Goal: Use online tool/utility: Utilize a website feature to perform a specific function

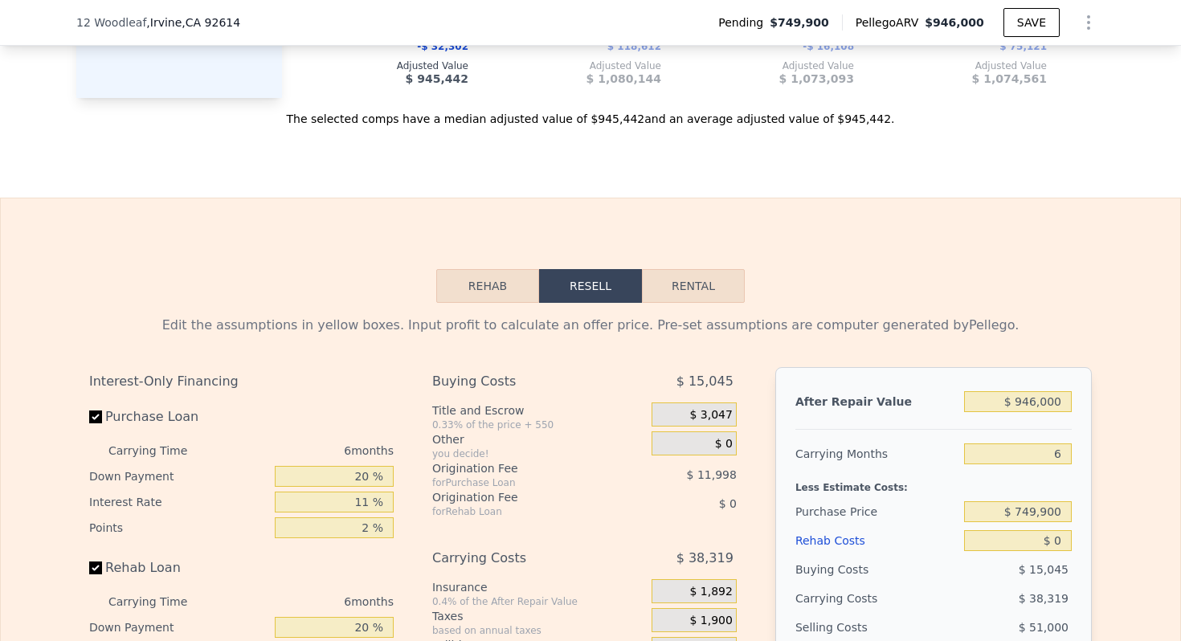
scroll to position [2234, 0]
click at [1041, 411] on input "$ 946,000" at bounding box center [1018, 400] width 108 height 21
type input "$ 900"
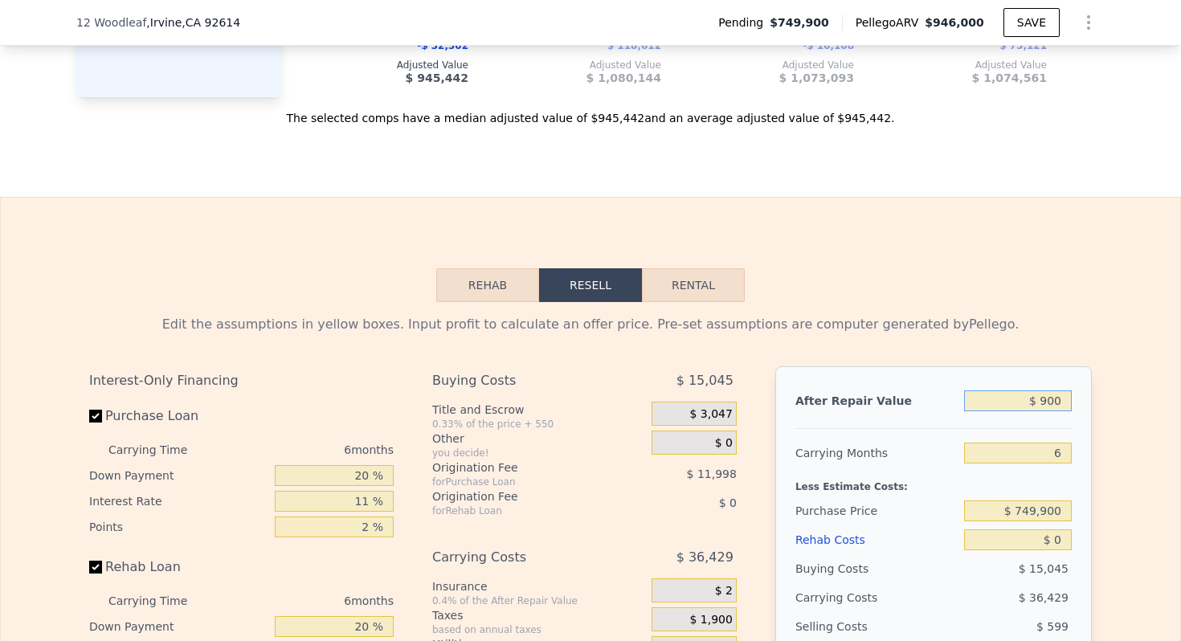
type input "-$ 801,073"
type input "$ 90,000"
type input "-$ 716,902"
type input "$ 900,000"
type input "$ 48,281"
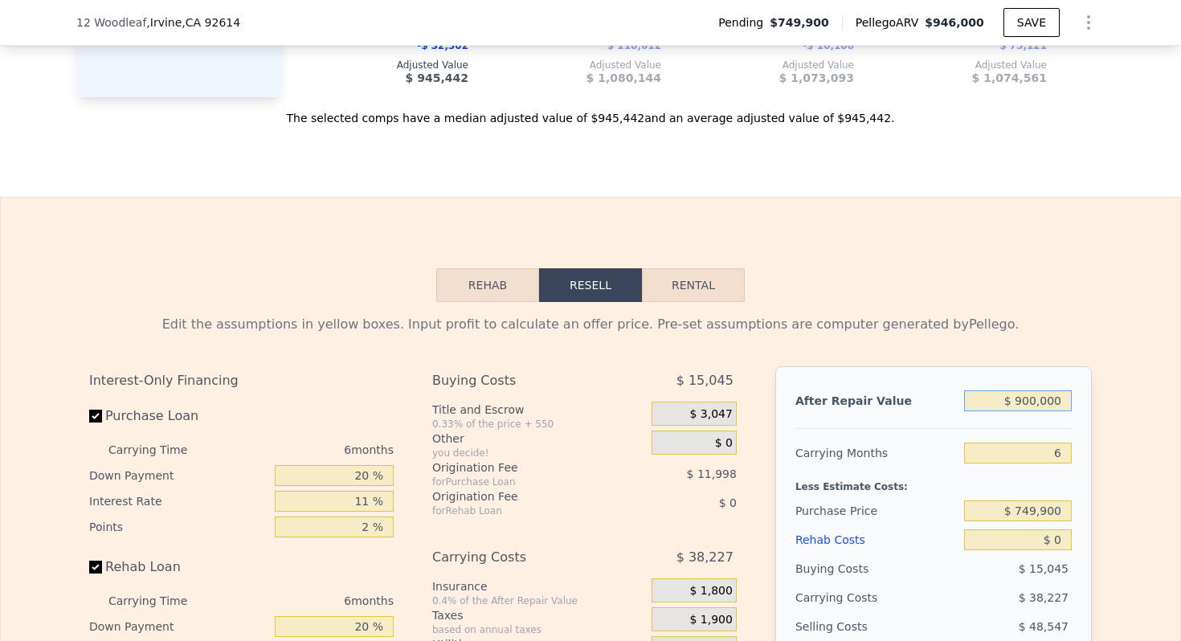
type input "$ 900,000"
click at [1057, 464] on input "6" at bounding box center [1018, 453] width 108 height 21
type input "7"
type input "$ 41,910"
type input "7"
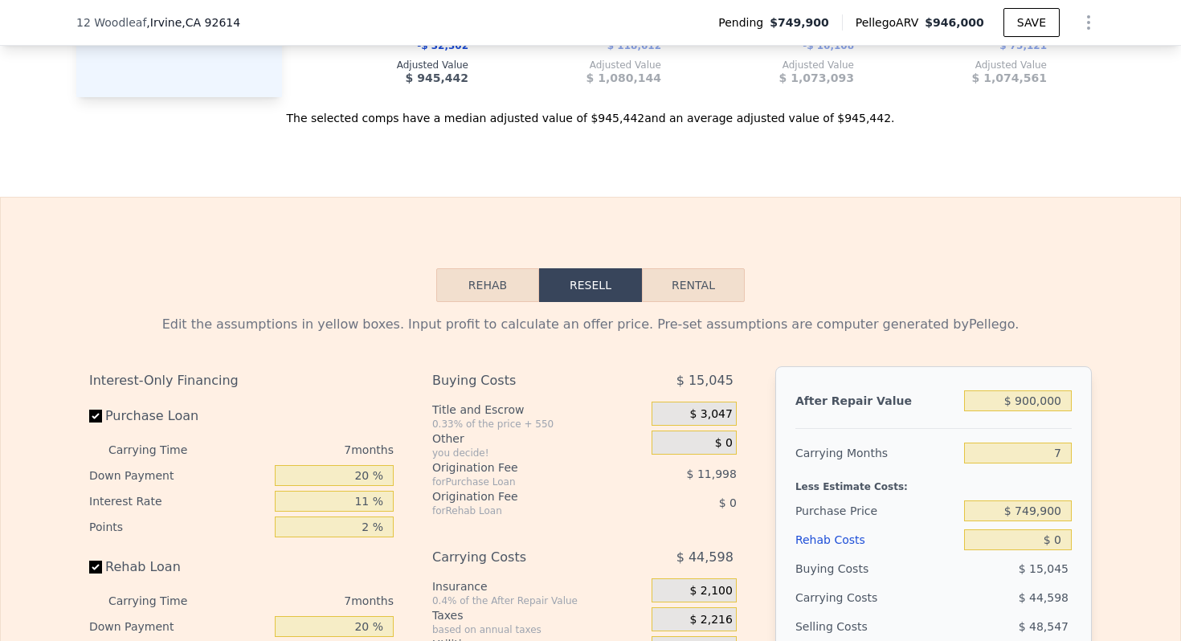
click at [1017, 293] on div "Rehab Resell Rental Edit the assumptions in yellow boxes. Input profit to calcu…" at bounding box center [590, 596] width 1181 height 799
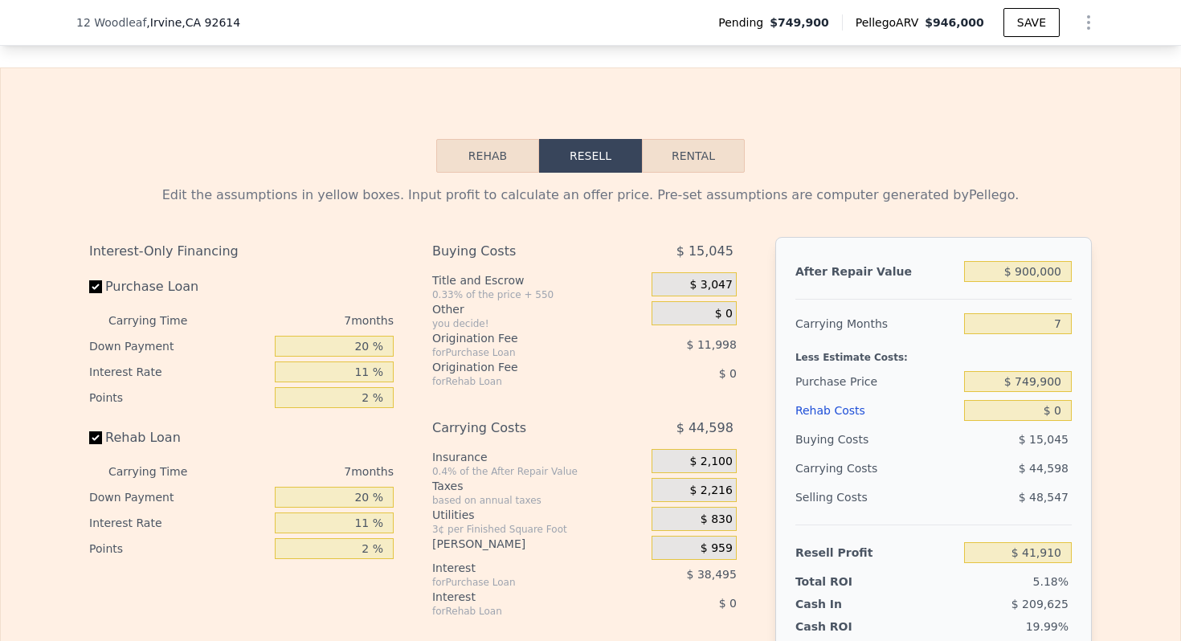
scroll to position [2424, 0]
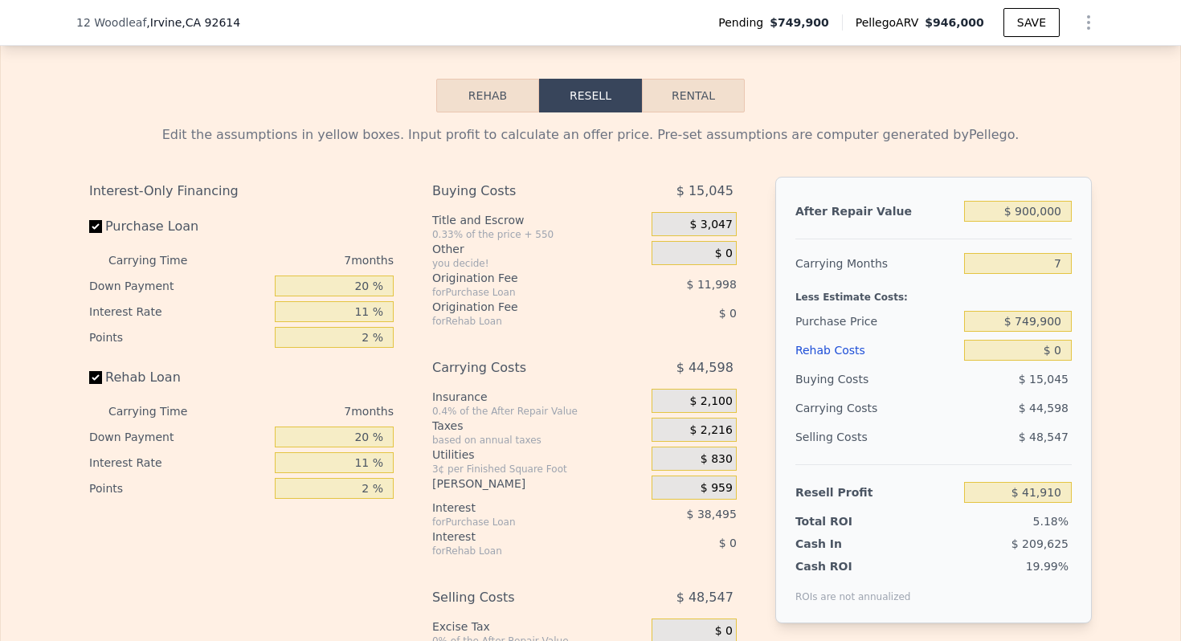
click at [1007, 307] on div "Less Estimate Costs:" at bounding box center [933, 292] width 276 height 29
click at [1008, 332] on input "$ 749,900" at bounding box center [1018, 321] width 108 height 21
click at [1029, 332] on input "$ 749,900" at bounding box center [1018, 321] width 108 height 21
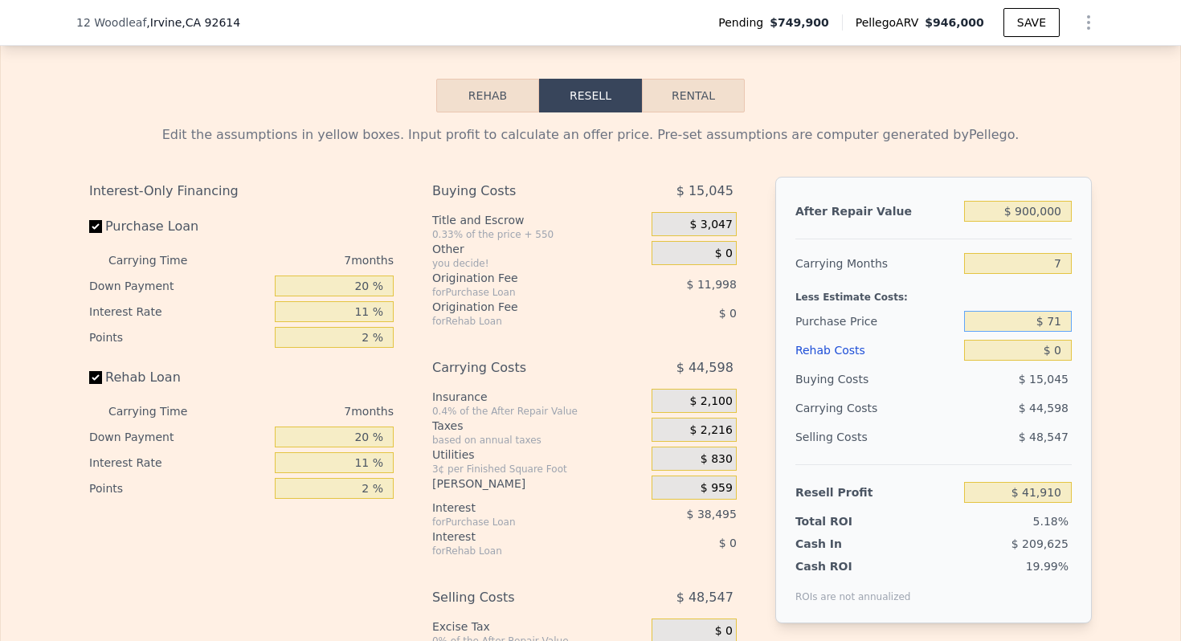
type input "$ 7"
type input "$ 700,000"
click at [1045, 361] on input "$ 0" at bounding box center [1018, 350] width 108 height 21
type input "$ 95,336"
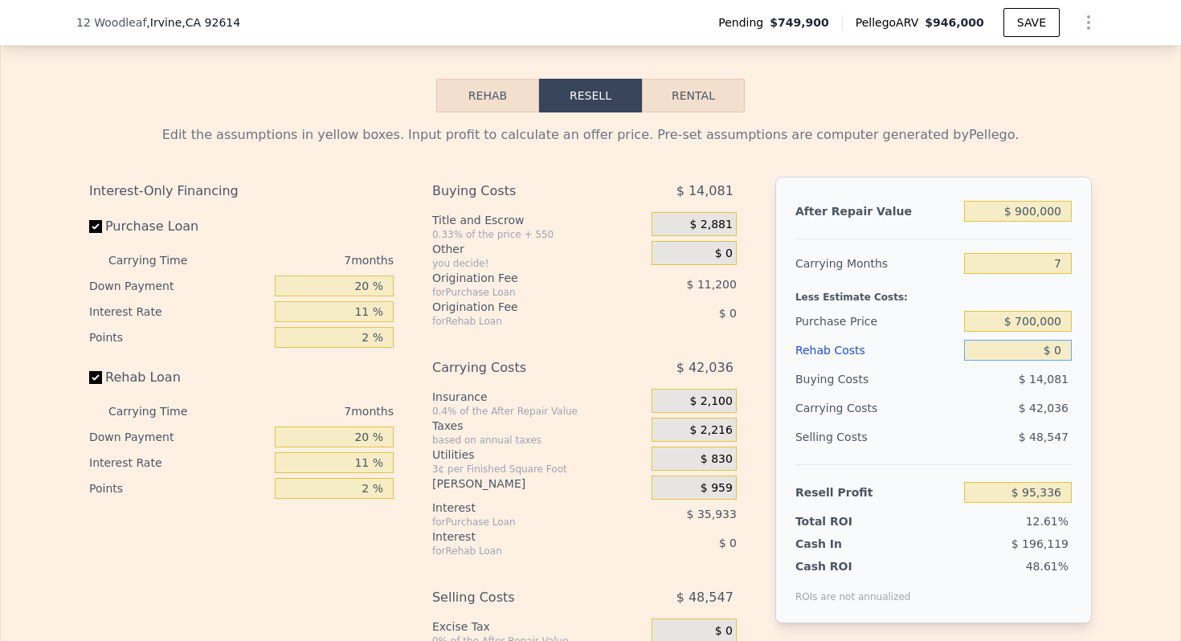
click at [1057, 361] on input "$ 0" at bounding box center [1018, 350] width 108 height 21
type input "$ 8,000"
type input "$ 86,795"
type input "$ 80,000"
type input "$ 9,947"
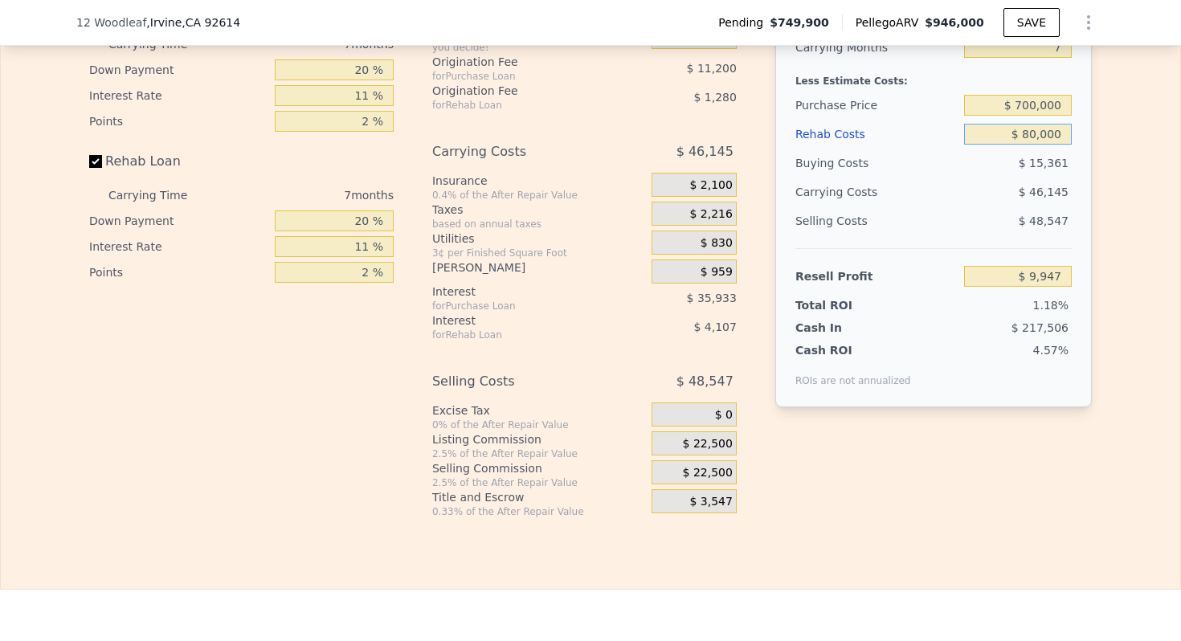
scroll to position [2642, 0]
type input "$ 80,000"
click at [697, 450] on span "$ 22,500" at bounding box center [708, 442] width 50 height 14
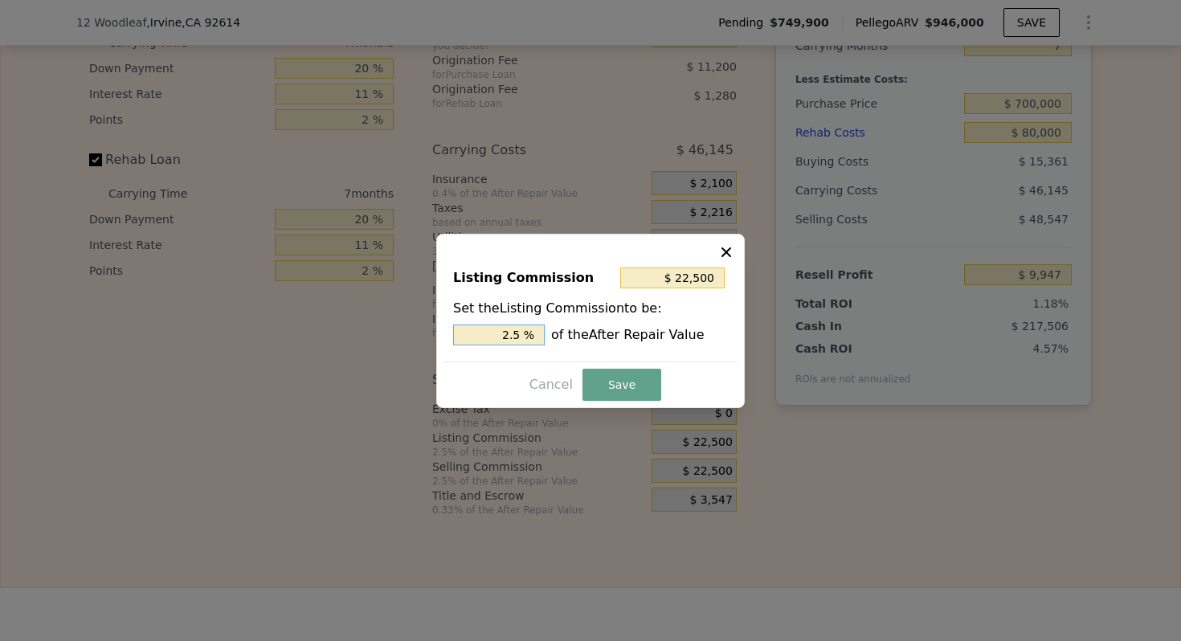
click at [518, 330] on input "2.5 %" at bounding box center [499, 335] width 92 height 21
type input "2.5 %"
click at [518, 329] on input "2.5 %" at bounding box center [499, 335] width 92 height 21
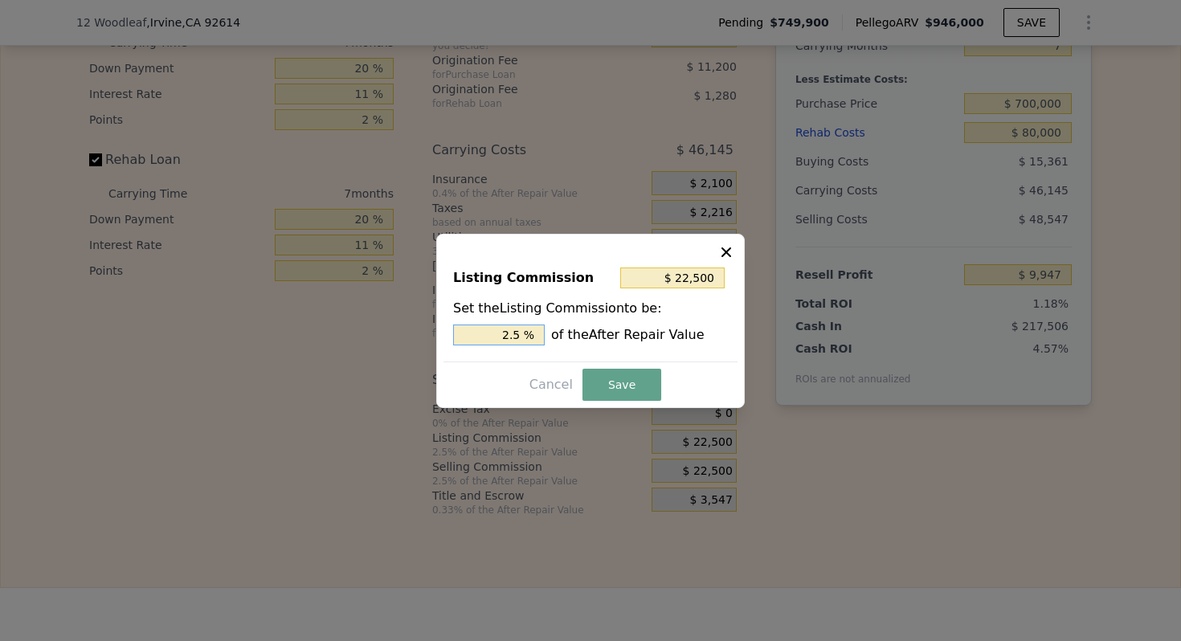
click at [514, 334] on input "2.5 %" at bounding box center [499, 335] width 92 height 21
type input "$ 0"
type input "0 %"
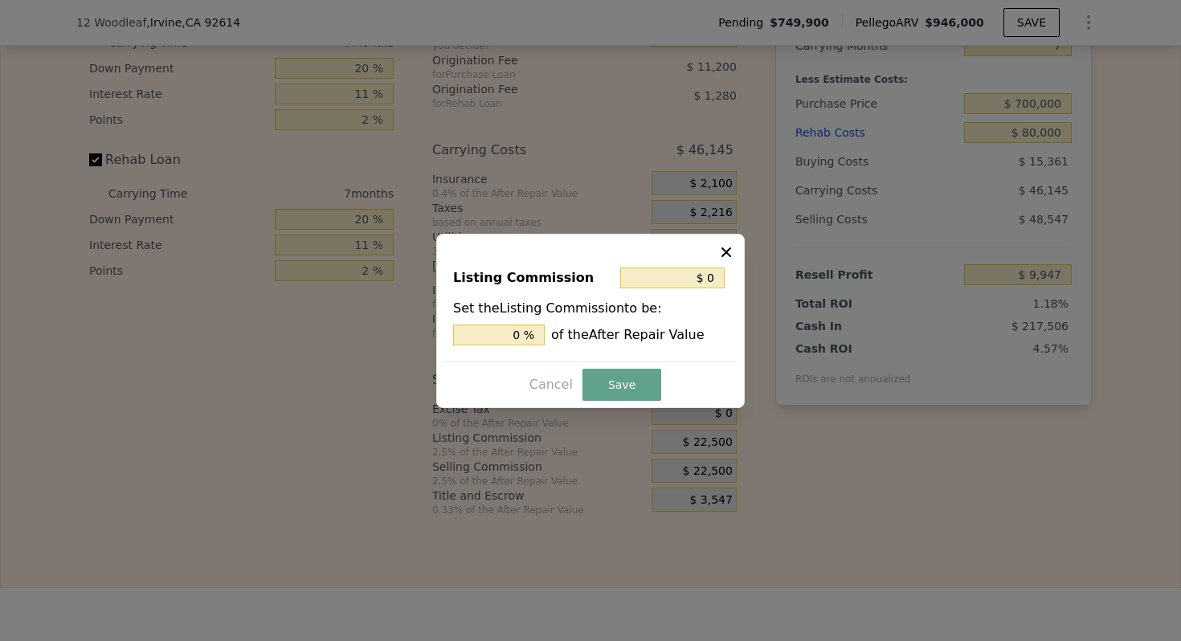
click at [640, 358] on div "Listing Commission $ 0 Set the Listing Commission to be: 0 % of the After Repai…" at bounding box center [591, 308] width 294 height 108
click at [640, 381] on button "Save" at bounding box center [622, 385] width 79 height 32
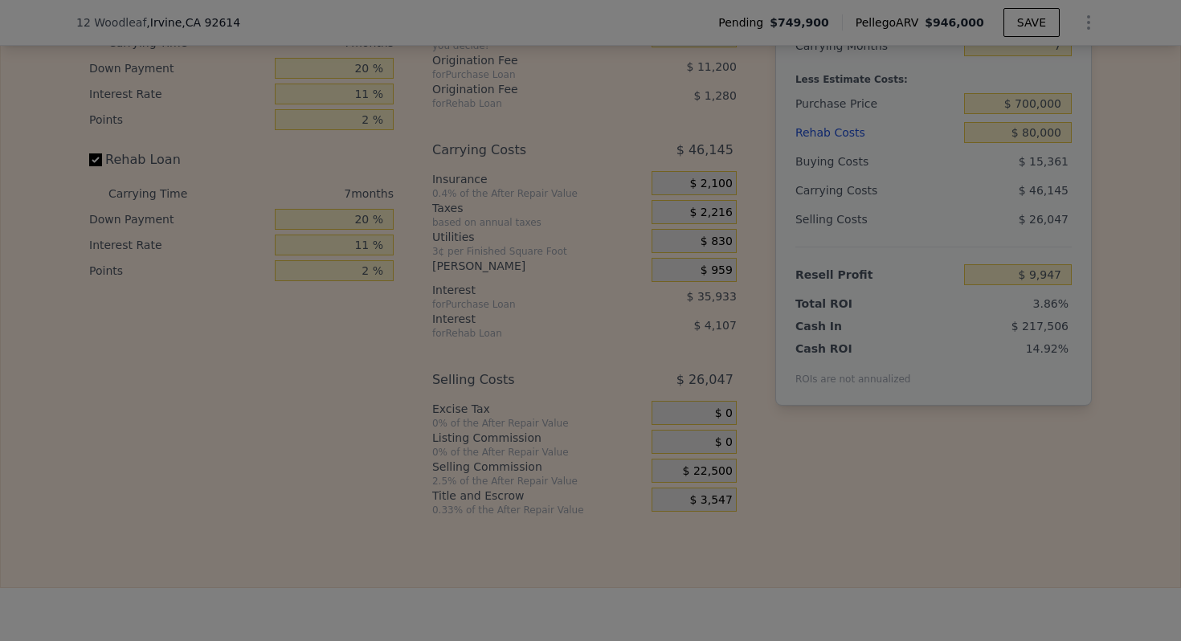
type input "$ 32,447"
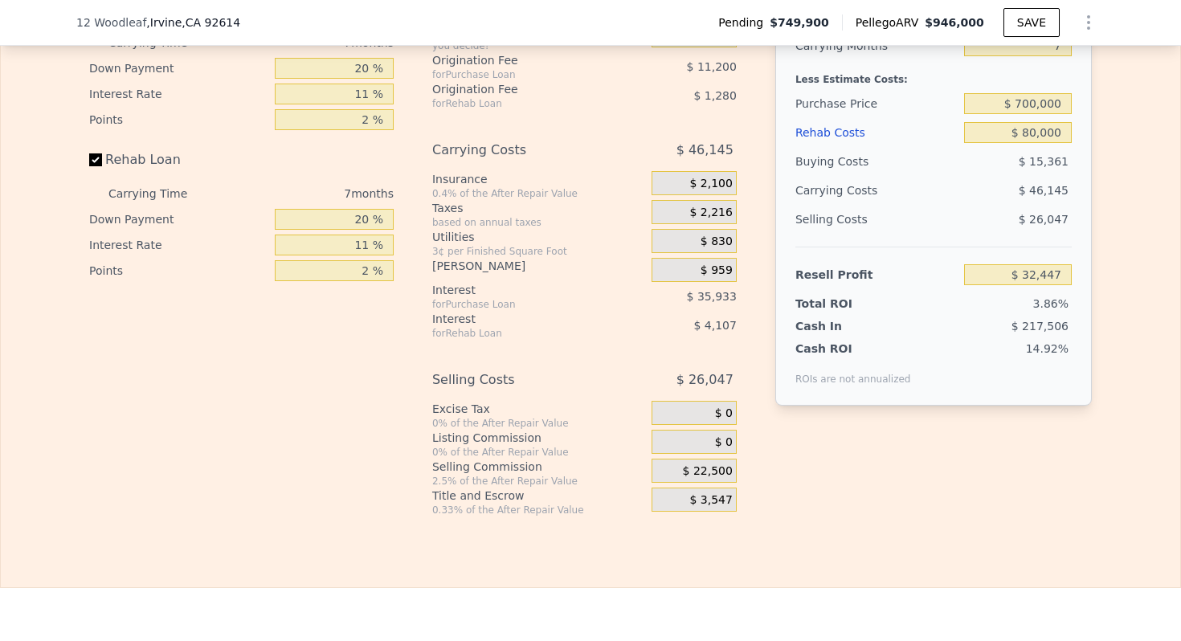
click at [717, 479] on span "$ 22,500" at bounding box center [708, 471] width 50 height 14
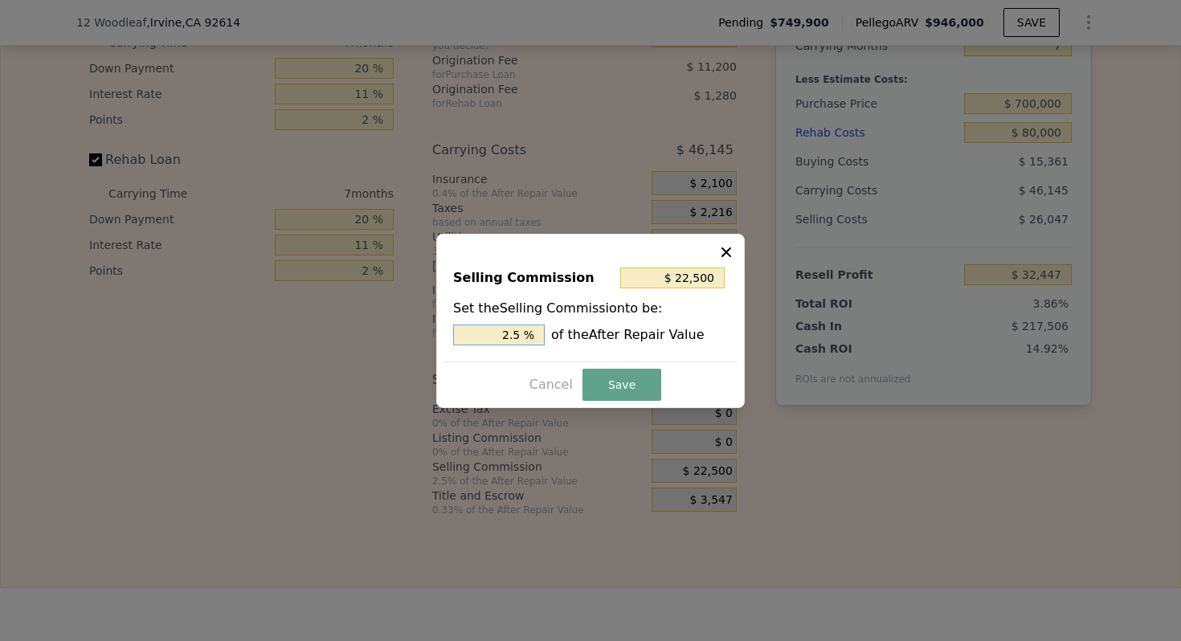
click at [522, 333] on input "2.5 %" at bounding box center [499, 335] width 92 height 21
type input "$ 18,000"
type input "2.0 %"
click at [652, 374] on button "Save" at bounding box center [622, 385] width 79 height 32
type input "$ 36,947"
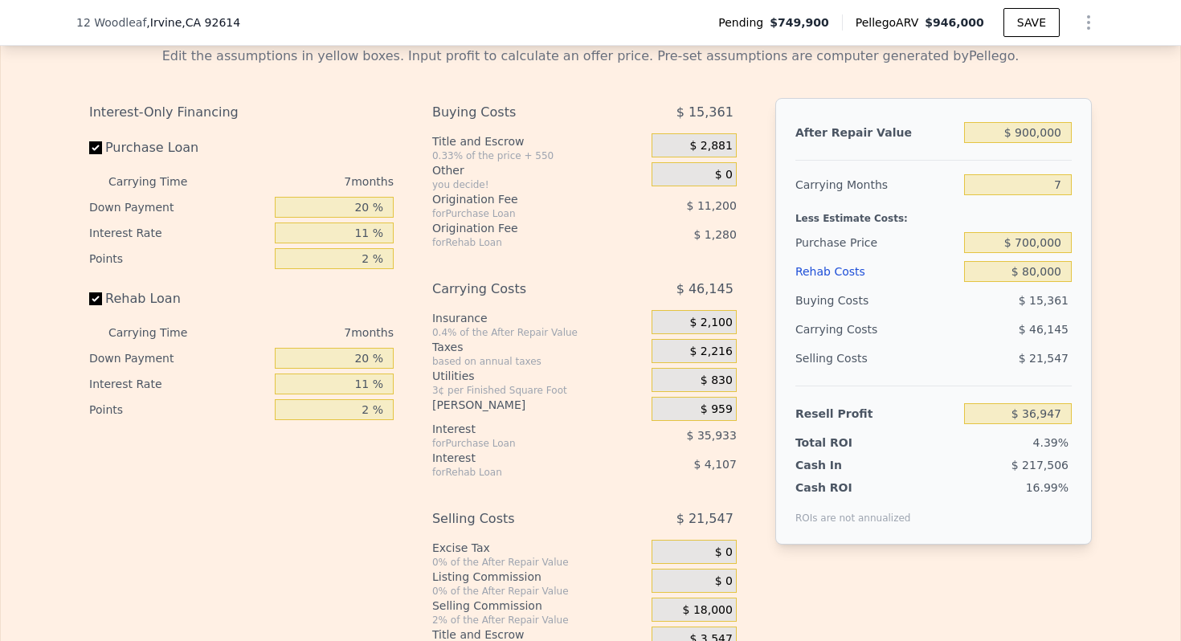
scroll to position [2498, 0]
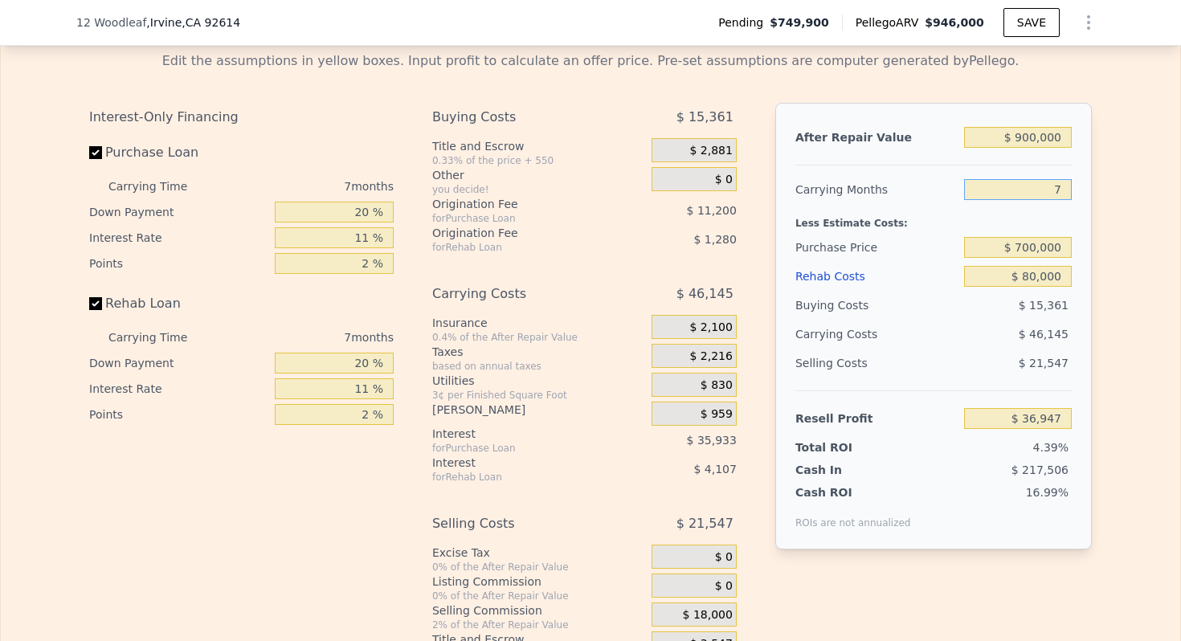
click at [1060, 200] on input "7" at bounding box center [1018, 189] width 108 height 21
click at [1059, 200] on input "7" at bounding box center [1018, 189] width 108 height 21
click at [1063, 287] on input "$ 80,000" at bounding box center [1018, 276] width 108 height 21
click at [1053, 287] on input "$ 80,000" at bounding box center [1018, 276] width 108 height 21
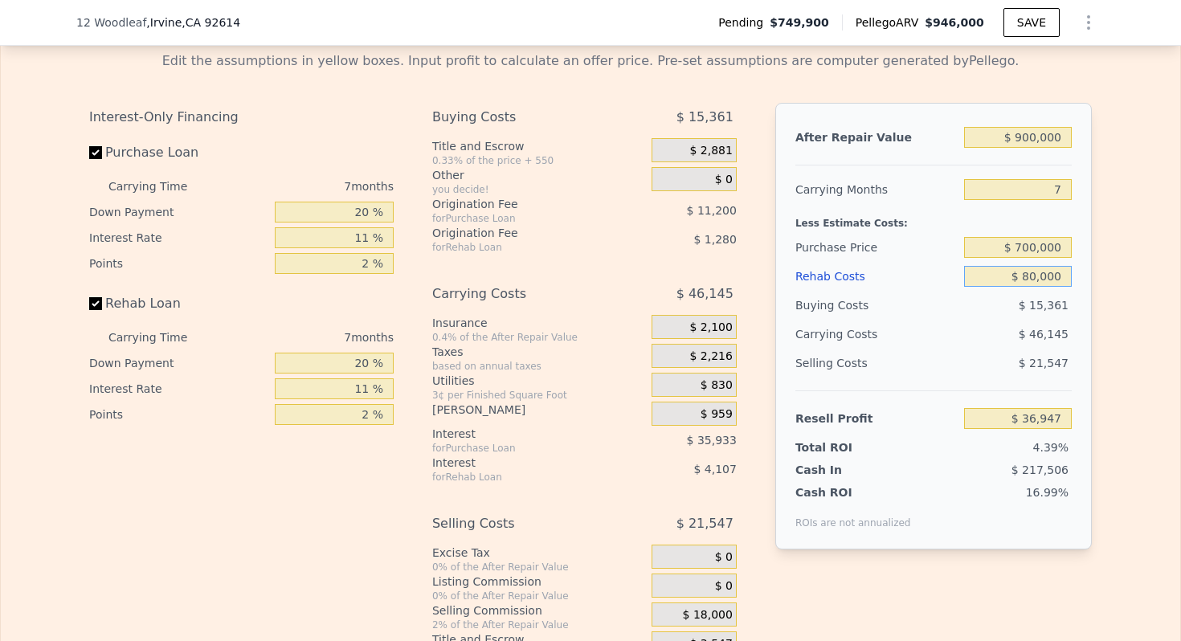
click at [1053, 287] on input "$ 80,000" at bounding box center [1018, 276] width 108 height 21
type input "$ 60"
type input "$ 122,275"
type input "$ 600"
type input "$ 121,698"
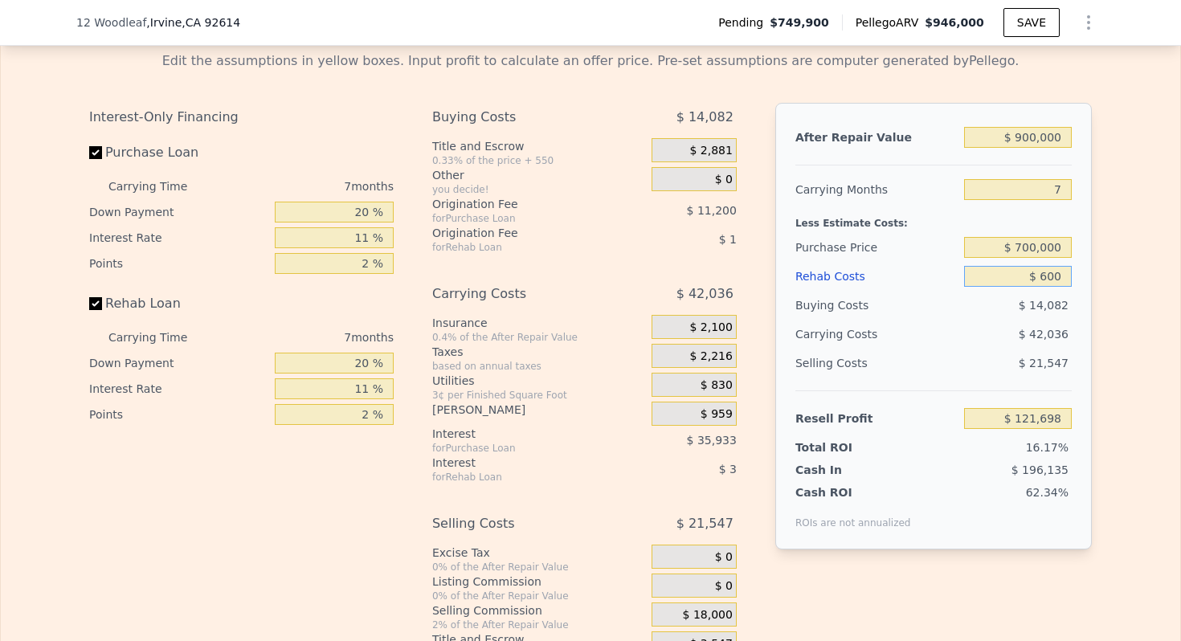
type input "$ 6,000"
type input "$ 115,932"
type input "$ 60,000"
type input "$ 58,296"
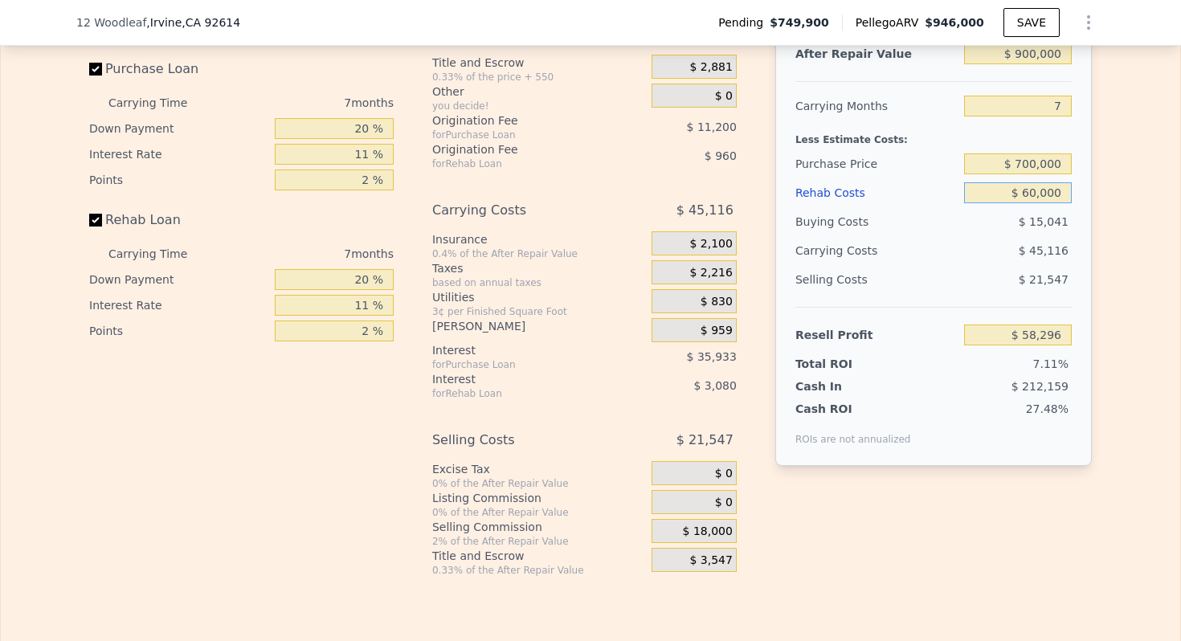
scroll to position [2580, 0]
type input "$ 60,000"
click at [358, 317] on input "11 %" at bounding box center [334, 306] width 119 height 21
type input "1 %"
type input "$ 61,096"
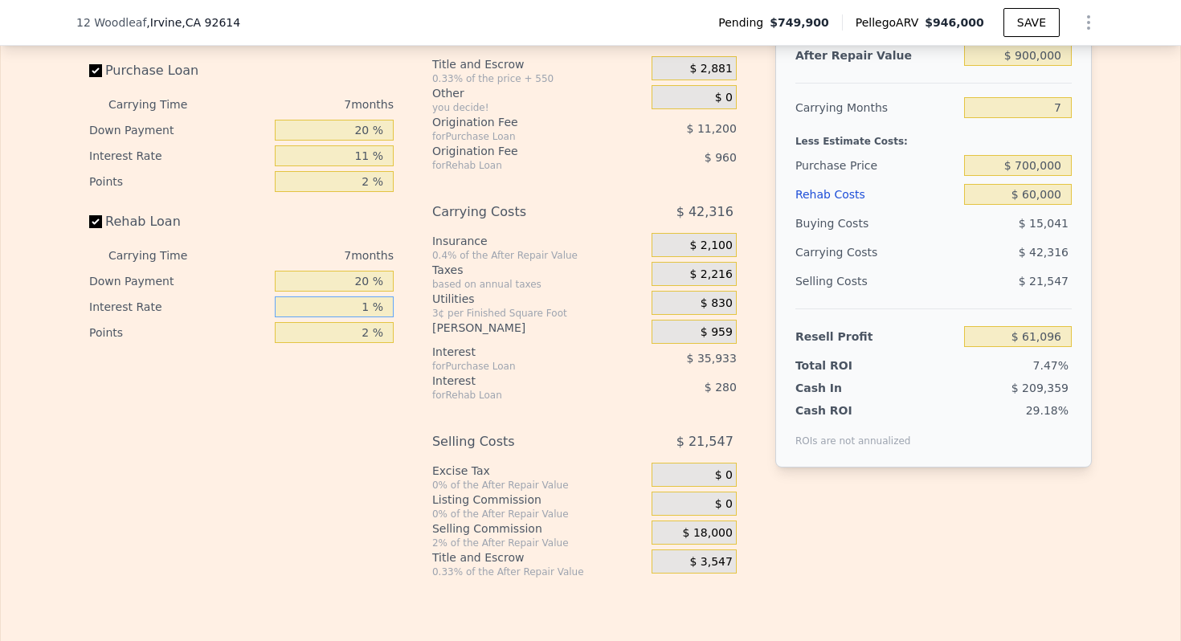
type input "10 %"
type input "$ 58,576"
type input "10 %"
click at [366, 343] on input "2 %" at bounding box center [334, 332] width 119 height 21
type input "1.2 %"
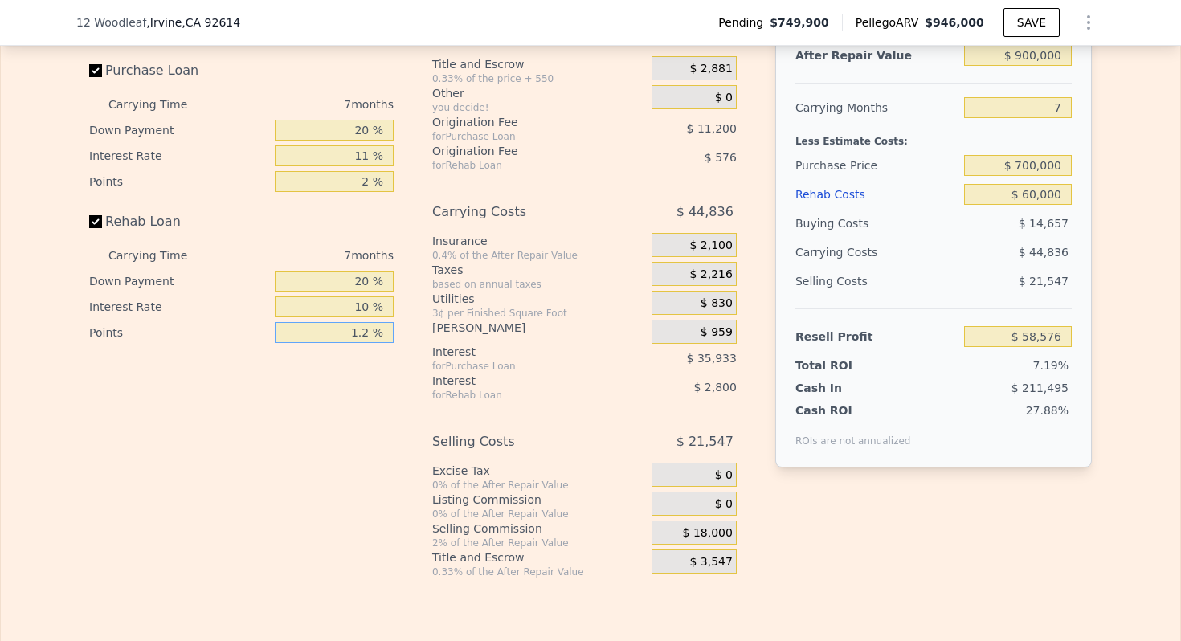
type input "$ 58,960"
type input "1.25 %"
type input "$ 58,936"
type input "1.25 %"
click at [373, 192] on input "2 %" at bounding box center [334, 181] width 119 height 21
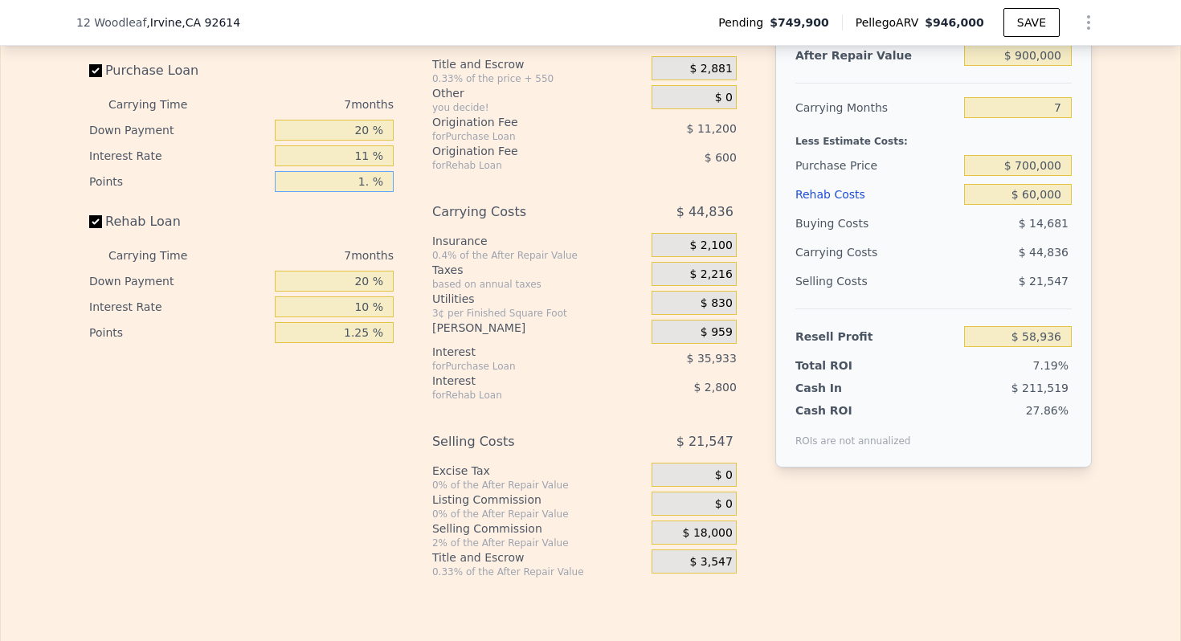
type input "1.2 %"
type input "$ 63,416"
type input "1.25 %"
type input "$ 63,136"
type input "1.25 %"
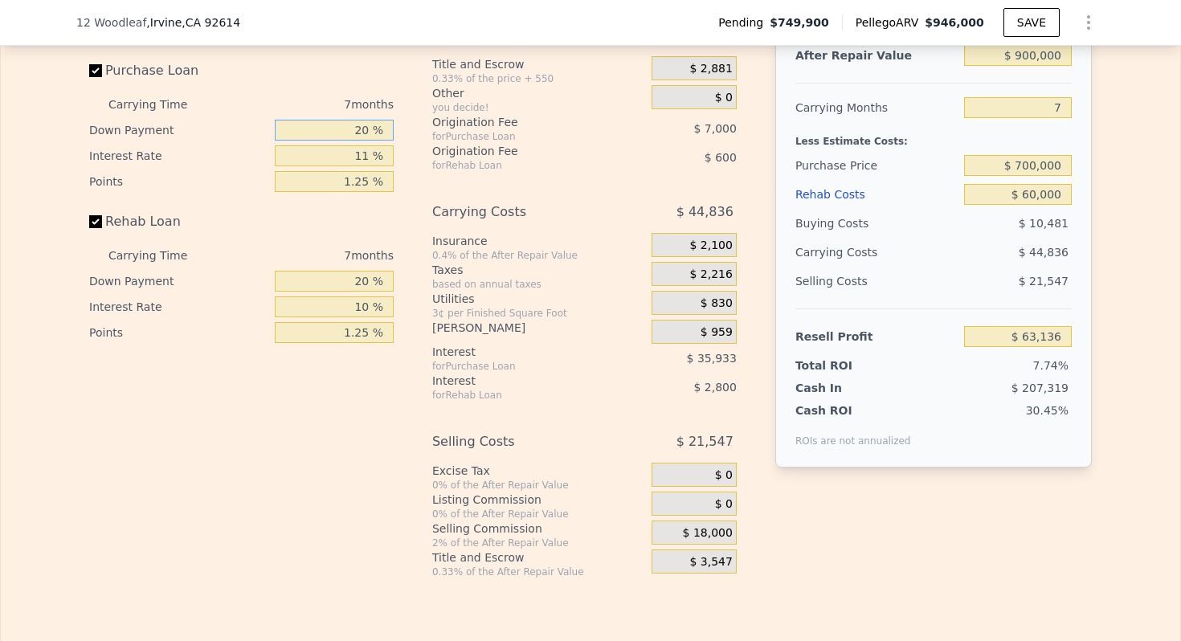
click at [365, 141] on input "20 %" at bounding box center [334, 130] width 119 height 21
click at [365, 166] on input "11 %" at bounding box center [334, 155] width 119 height 21
type input "1 %"
type input "$ 95,798"
type input "10 %"
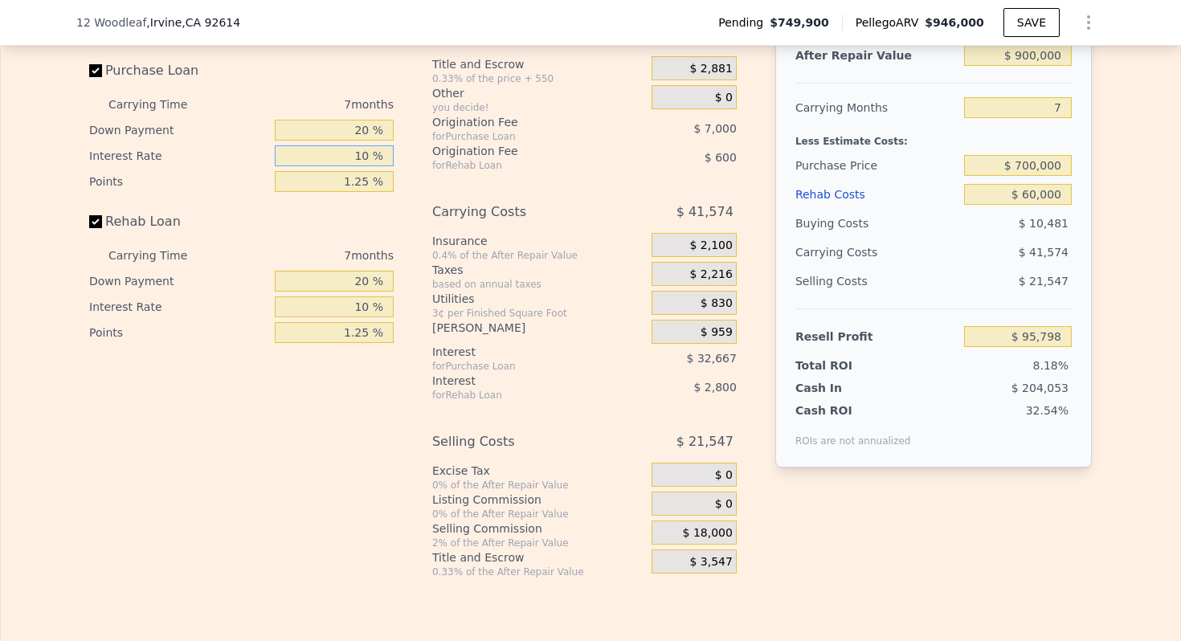
type input "$ 66,398"
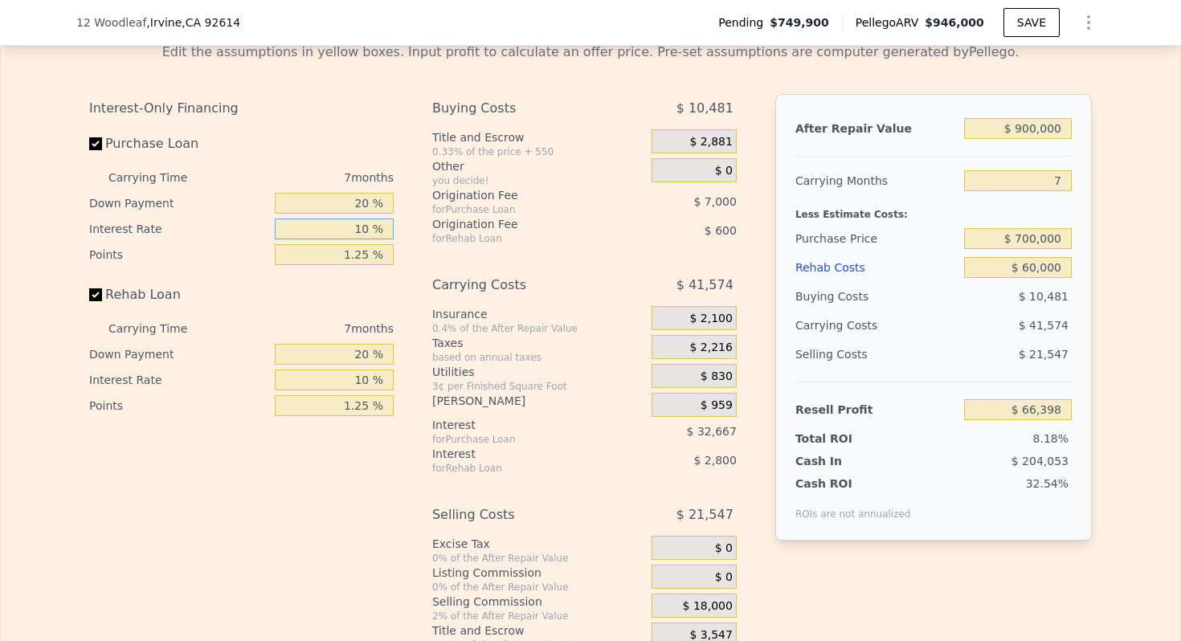
type input "10 %"
click at [579, 306] on div "Carrying Costs $ 41,574" at bounding box center [584, 288] width 305 height 35
click at [1057, 191] on input "7" at bounding box center [1018, 180] width 108 height 21
type input "5"
type input "$ 78,276"
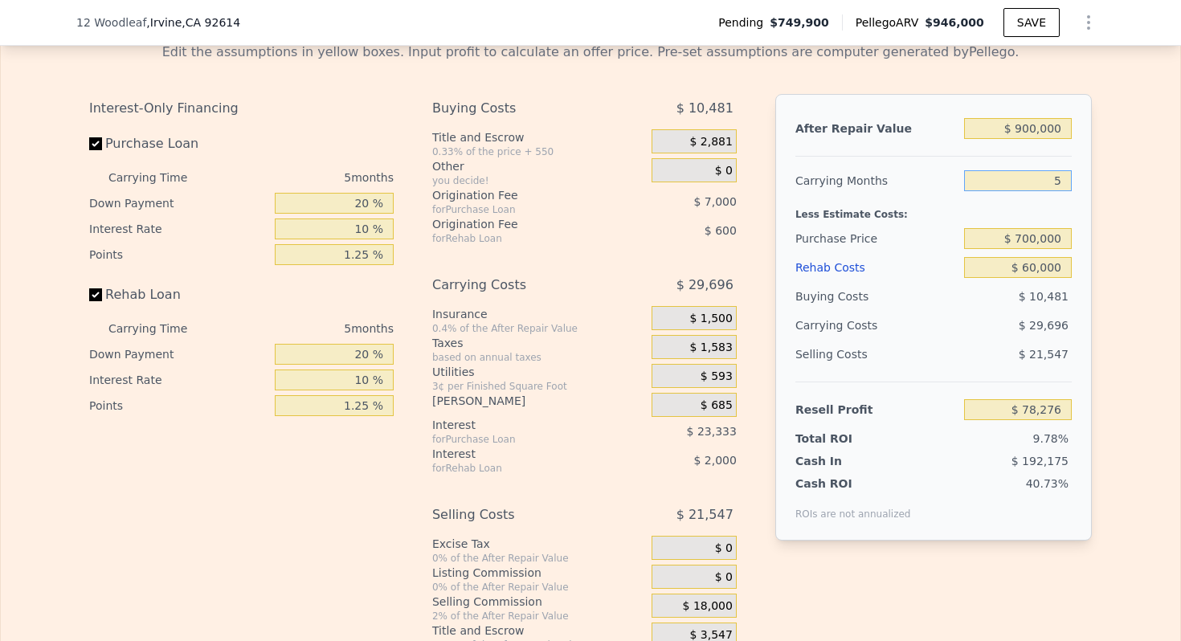
type input "5"
click at [1028, 278] on input "$ 60,000" at bounding box center [1018, 267] width 108 height 21
type input "$ 8,000"
type input "$ 132,531"
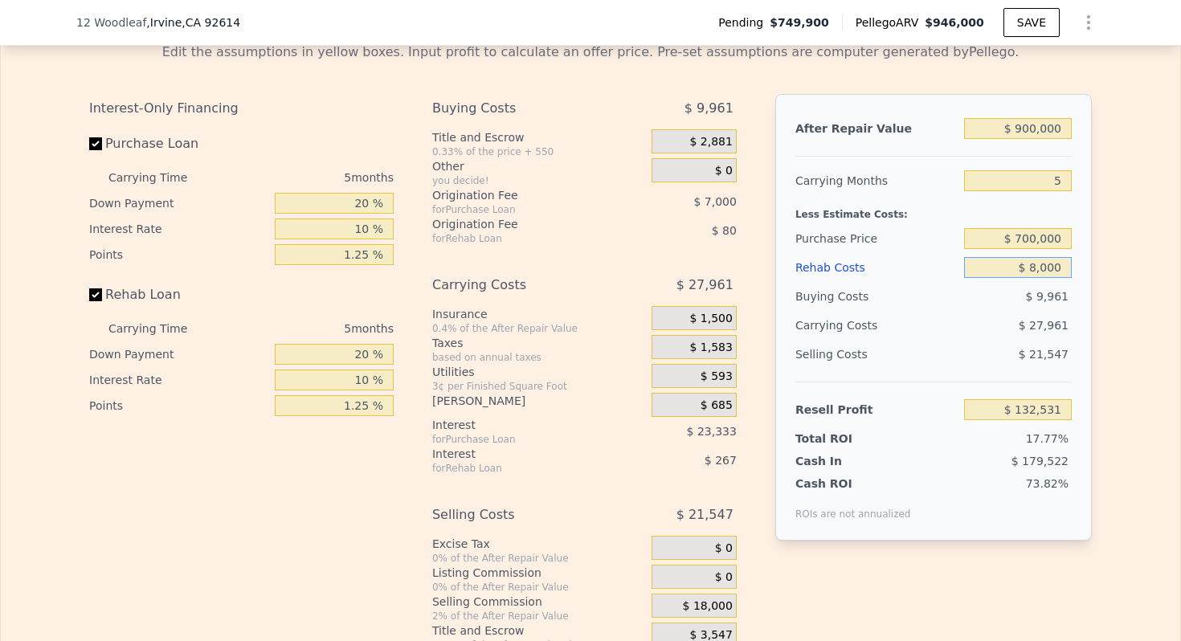
type input "$ 80,000"
type input "$ 57,411"
type input "$ 80,000"
click at [866, 224] on div "Less Estimate Costs:" at bounding box center [933, 209] width 276 height 29
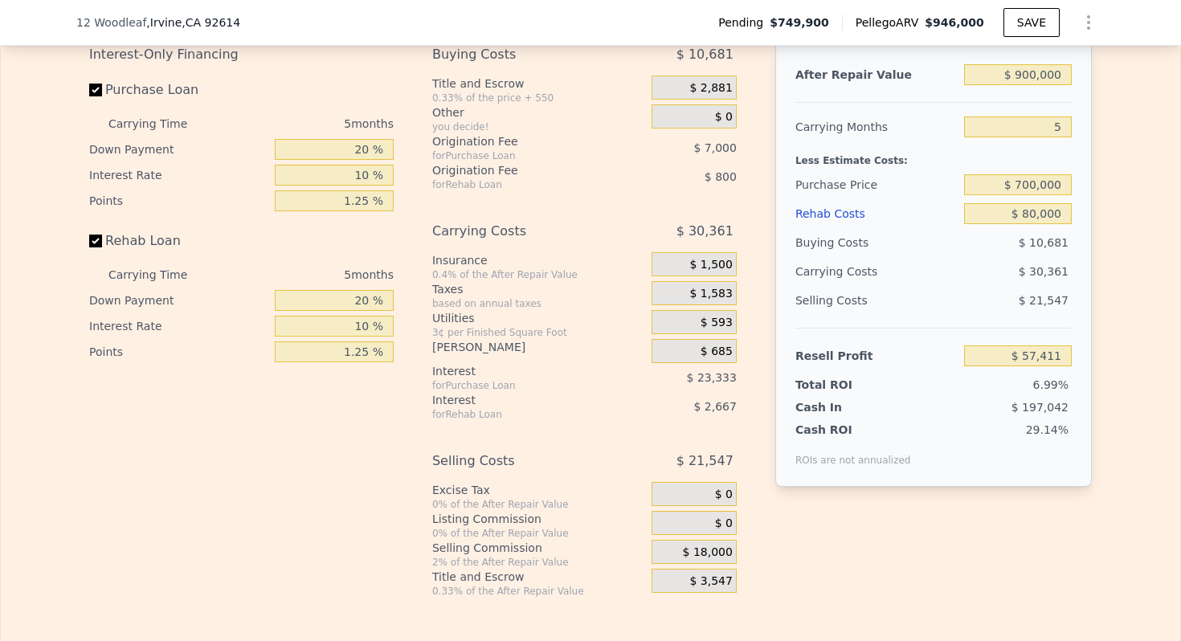
scroll to position [2457, 0]
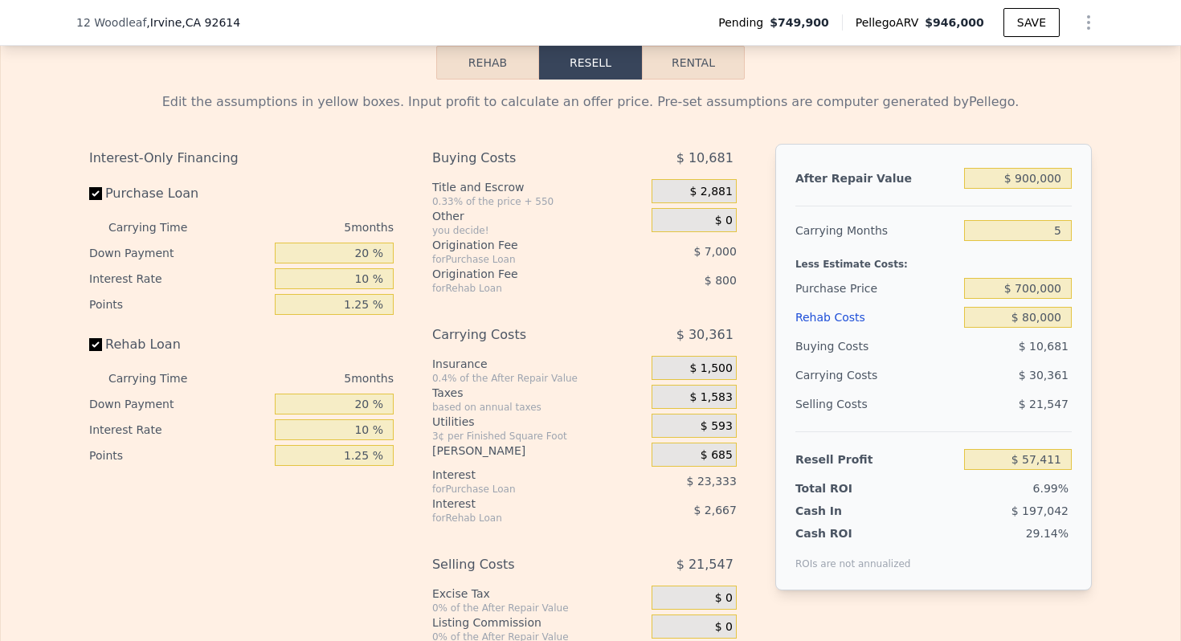
click at [1085, 245] on div "After Repair Value $ 900,000 Carrying Months 5 Less Estimate Costs: Purchase Pr…" at bounding box center [933, 367] width 317 height 447
click at [1057, 241] on input "5" at bounding box center [1018, 230] width 108 height 21
type input "$ 946,000"
type input "6"
type input "$ 0"
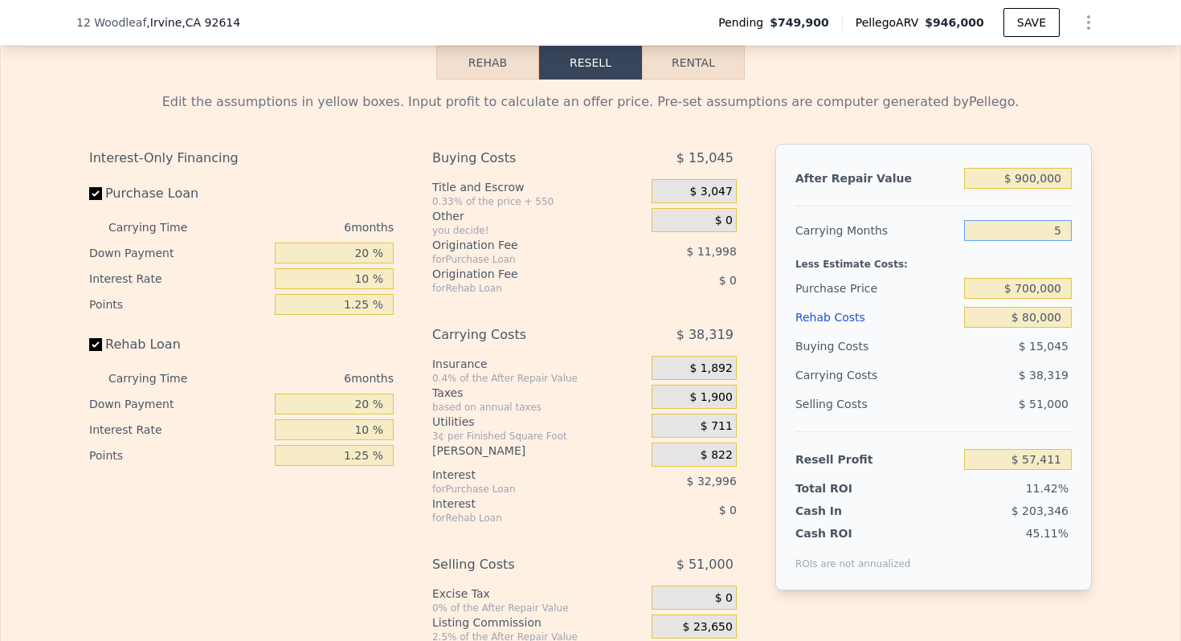
type input "$ 91,736"
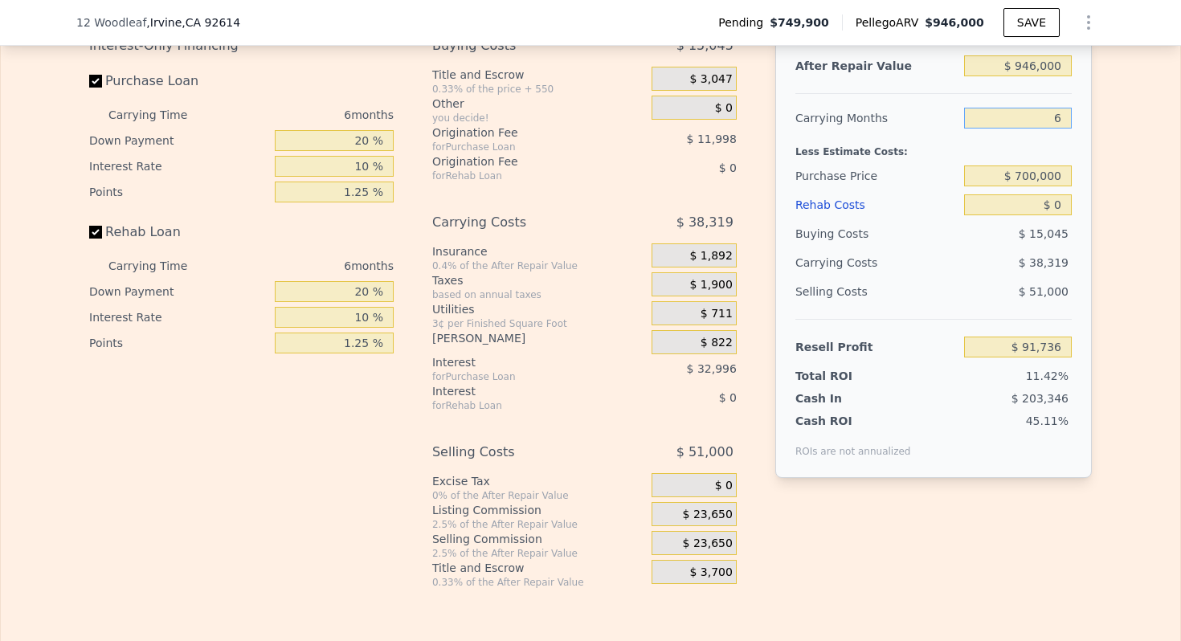
scroll to position [2568, 0]
